Goal: Find specific page/section: Find specific page/section

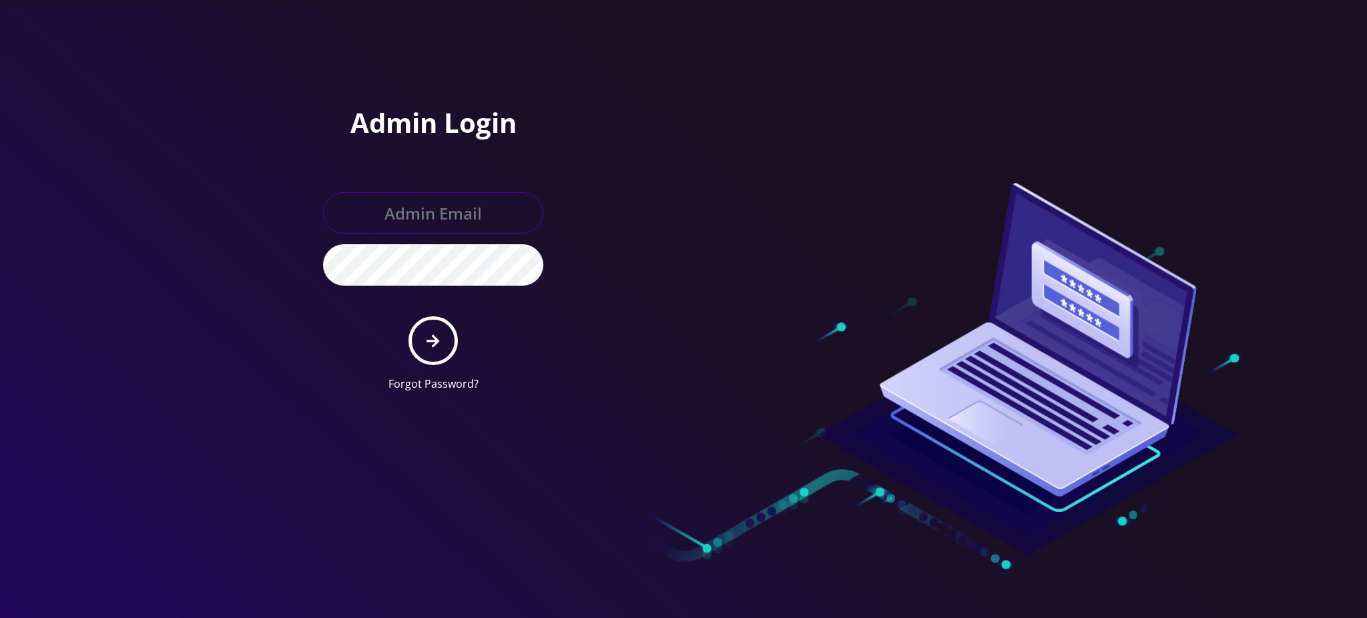
type input "[PERSON_NAME][EMAIL_ADDRESS][DOMAIN_NAME]"
click at [427, 341] on icon "submit" at bounding box center [433, 341] width 13 height 15
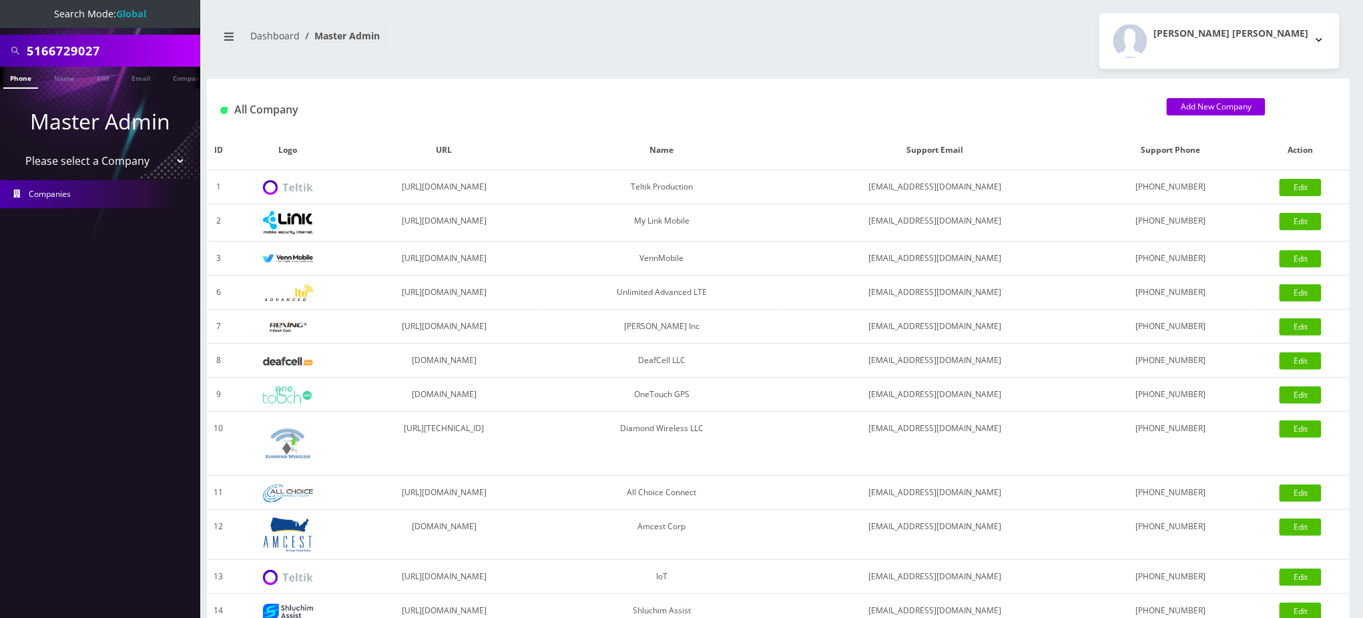
drag, startPoint x: 115, startPoint y: 47, endPoint x: 0, endPoint y: 47, distance: 114.8
click at [0, 47] on div "5166729027" at bounding box center [100, 51] width 200 height 32
paste input "2072165002"
type input "2072165002"
click at [20, 81] on link "Phone" at bounding box center [20, 78] width 35 height 22
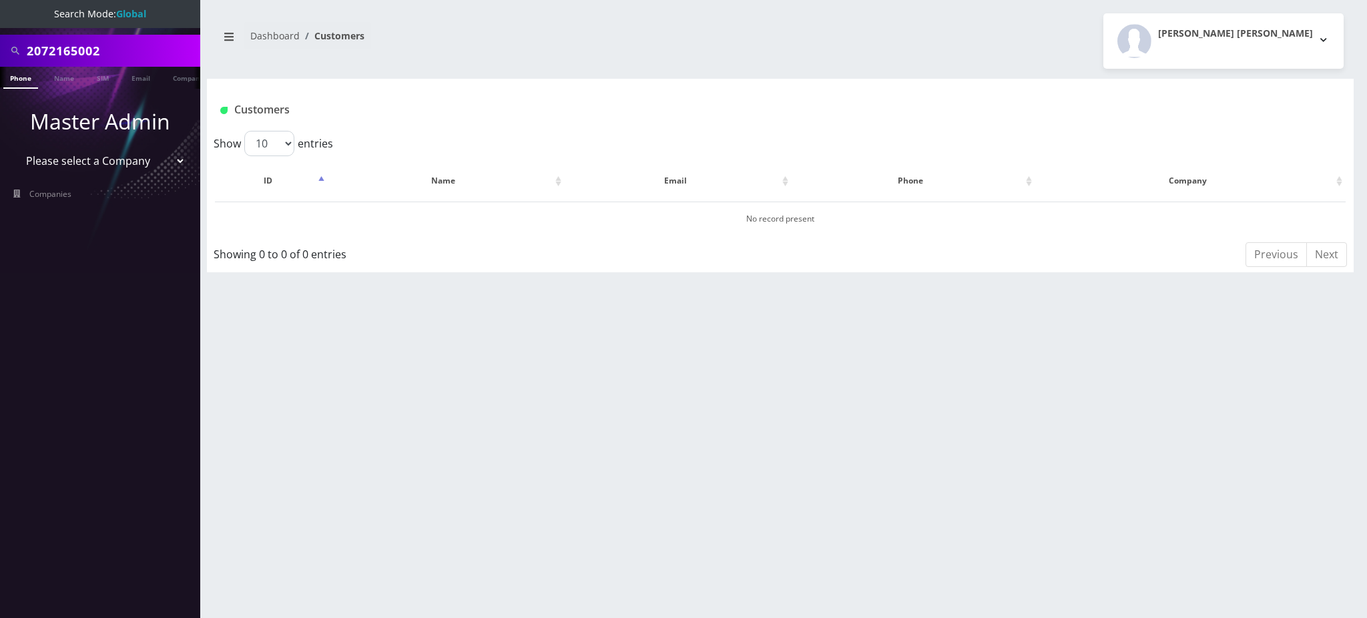
click at [20, 81] on link "Phone" at bounding box center [20, 78] width 35 height 22
